Goal: Check status: Check status

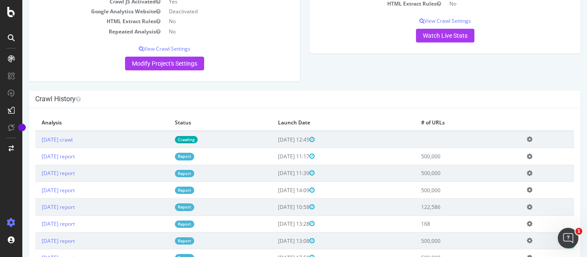
scroll to position [179, 0]
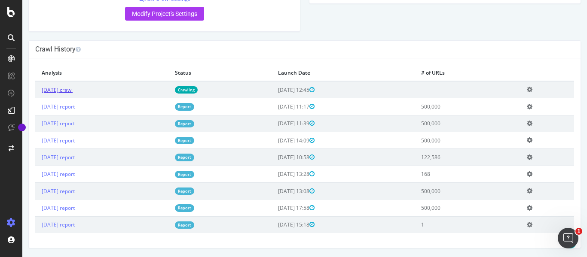
click at [73, 91] on link "[DATE] crawl" at bounding box center [57, 89] width 31 height 7
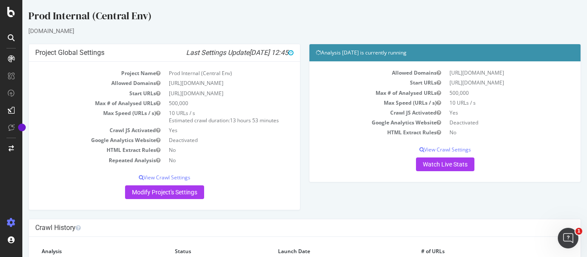
scroll to position [43, 0]
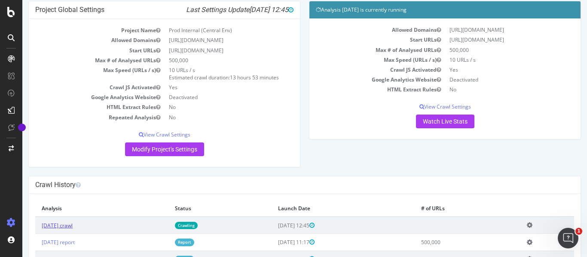
click at [73, 226] on link "[DATE] crawl" at bounding box center [57, 225] width 31 height 7
